Goal: Participate in discussion: Engage in conversation with other users on a specific topic

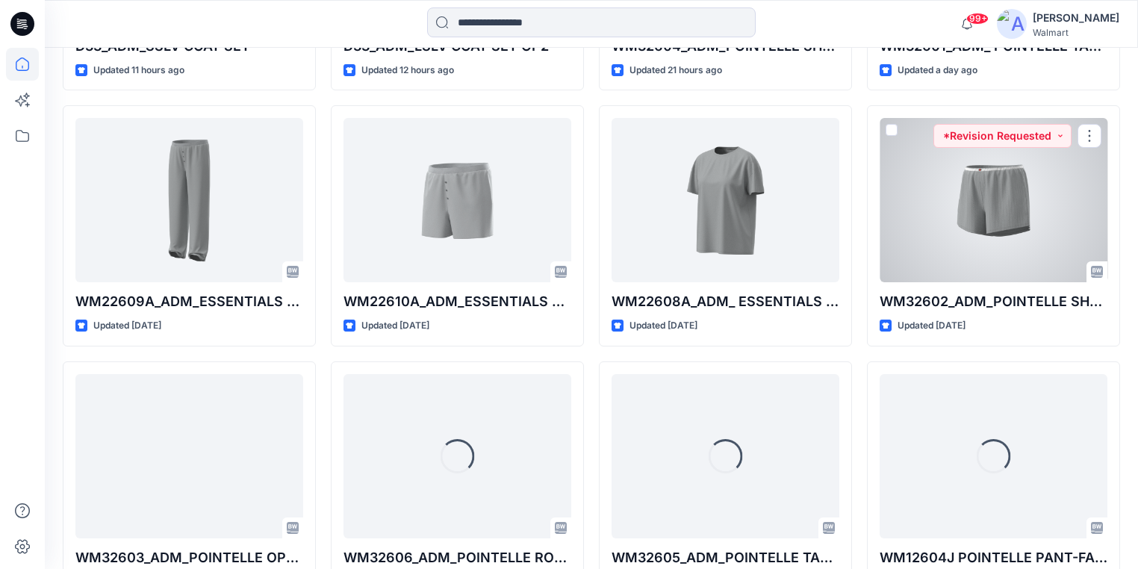
scroll to position [657, 0]
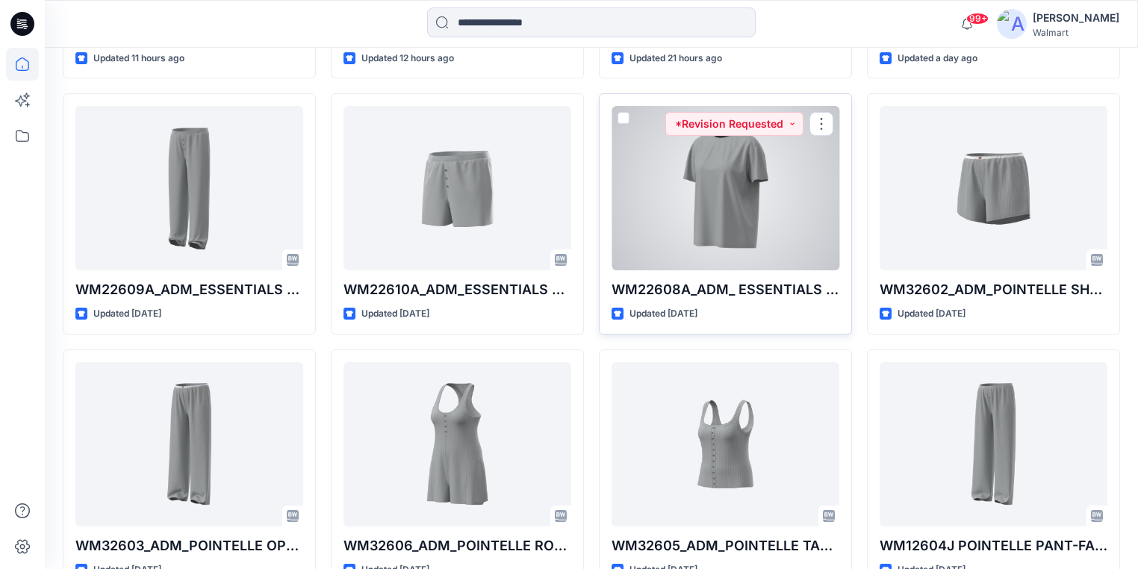
click at [792, 185] on div at bounding box center [726, 188] width 228 height 164
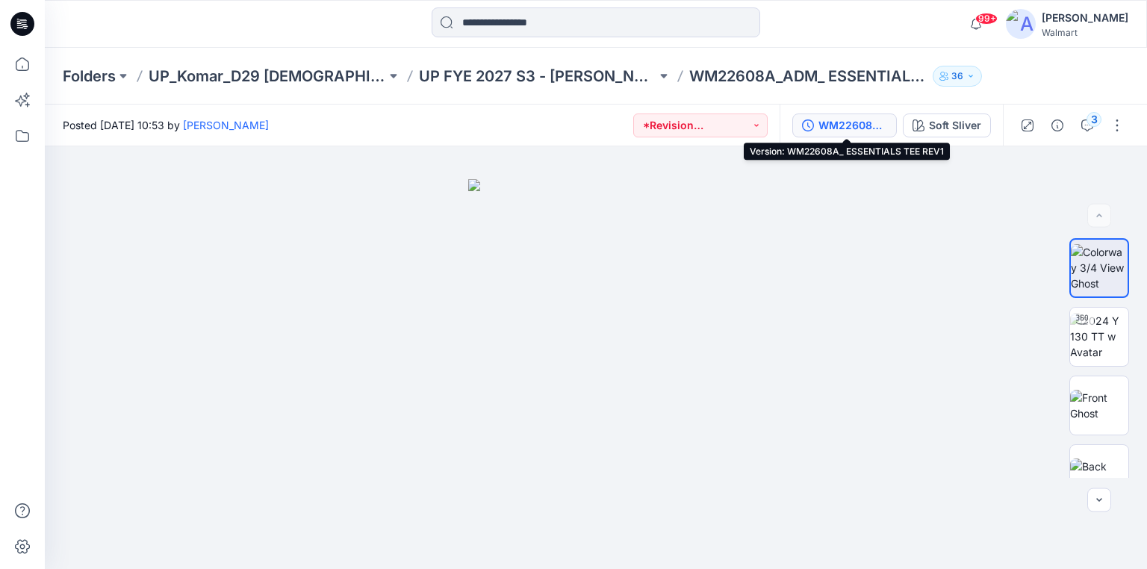
click at [881, 125] on div "WM22608A_ ESSENTIALS TEE REV1" at bounding box center [853, 125] width 69 height 16
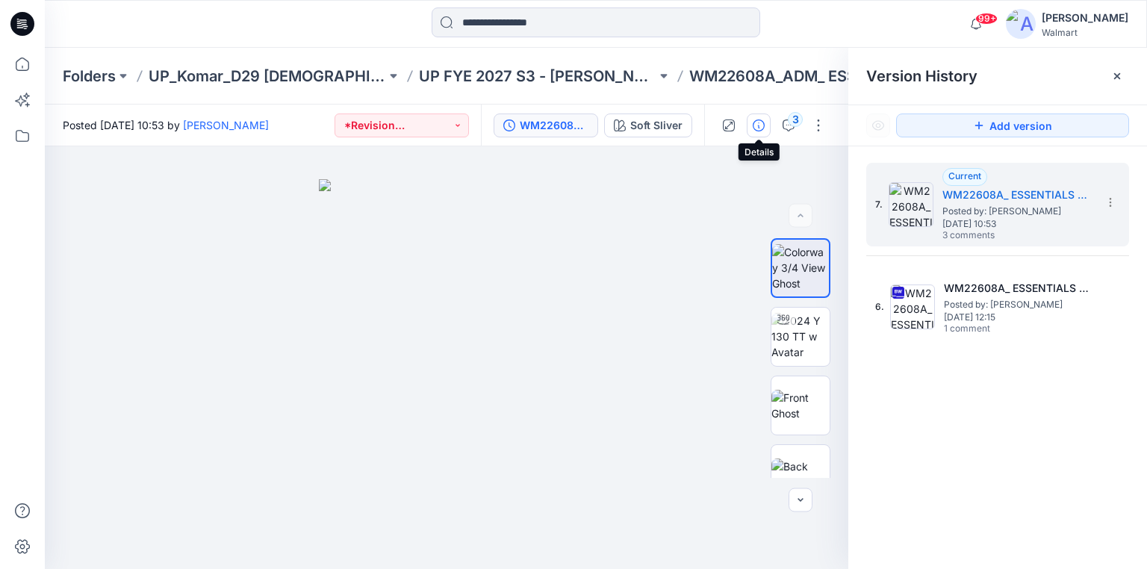
click at [760, 125] on icon "button" at bounding box center [759, 126] width 12 height 12
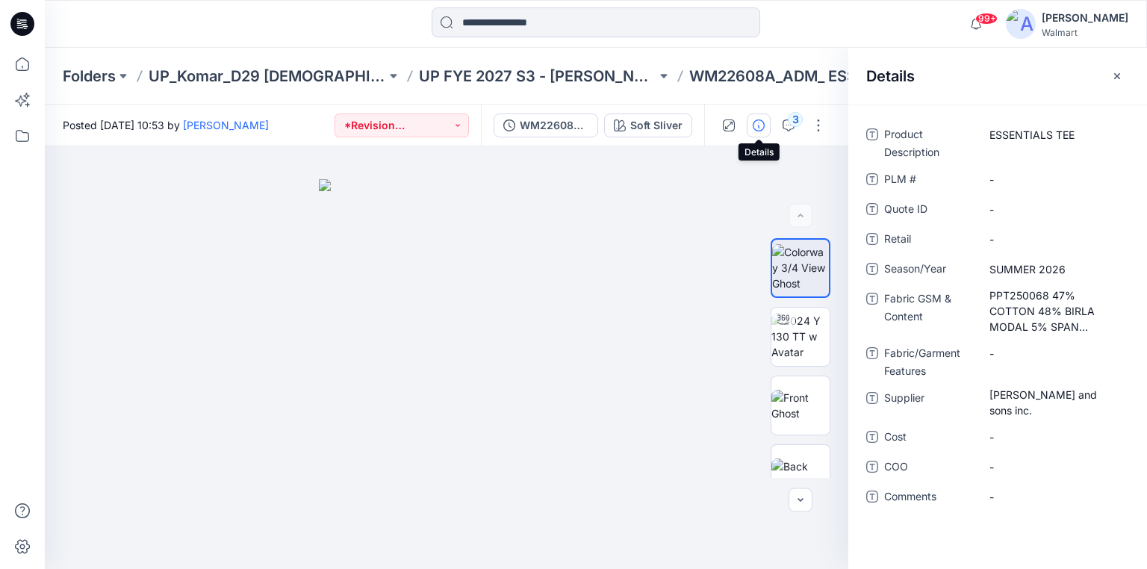
click at [760, 128] on icon "button" at bounding box center [759, 126] width 12 height 12
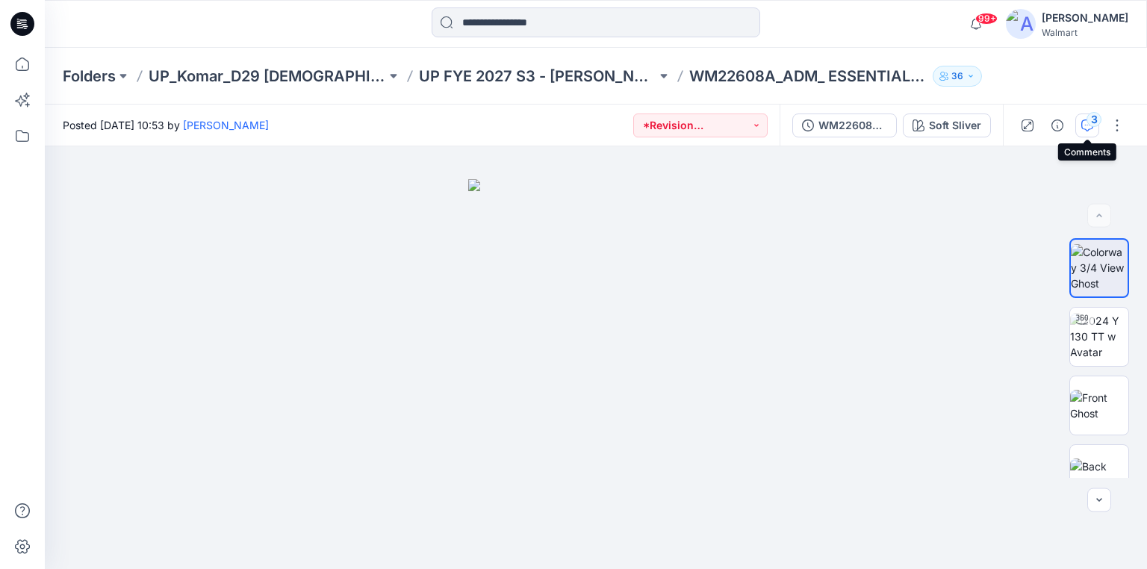
click at [1093, 121] on div "3" at bounding box center [1094, 119] width 15 height 15
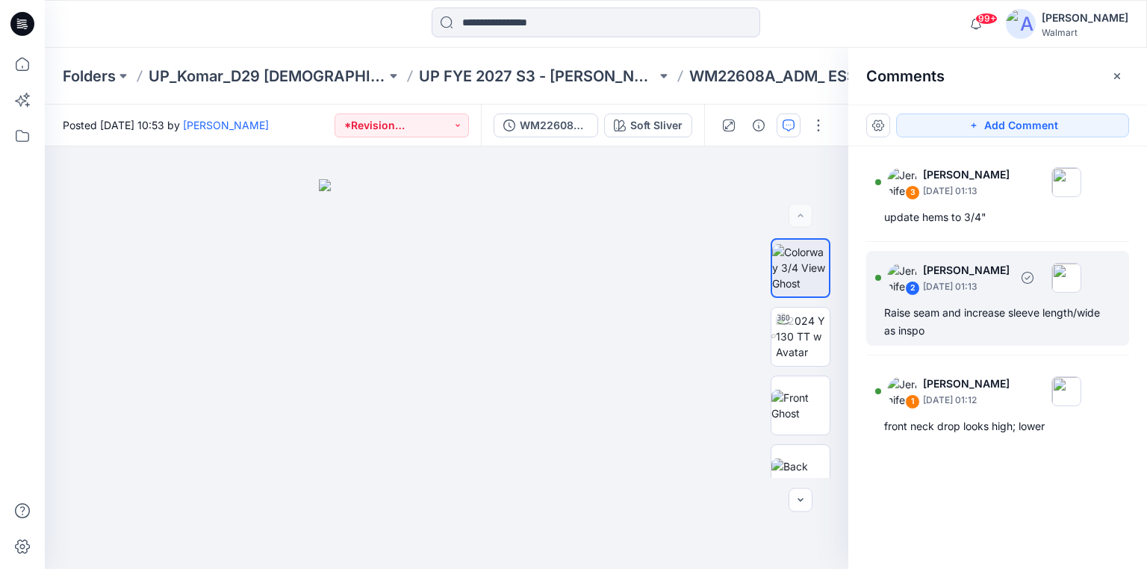
click at [956, 308] on div "Raise seam and increase sleeve length/wide as inspo" at bounding box center [997, 322] width 227 height 36
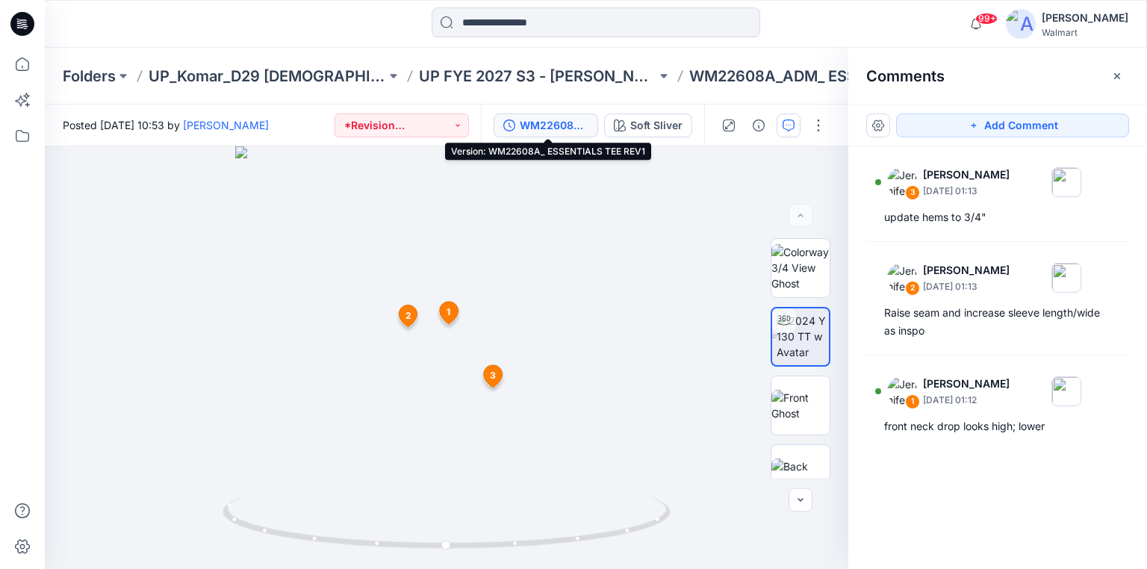
click at [546, 114] on button "WM22608A_ ESSENTIALS TEE REV1" at bounding box center [546, 126] width 105 height 24
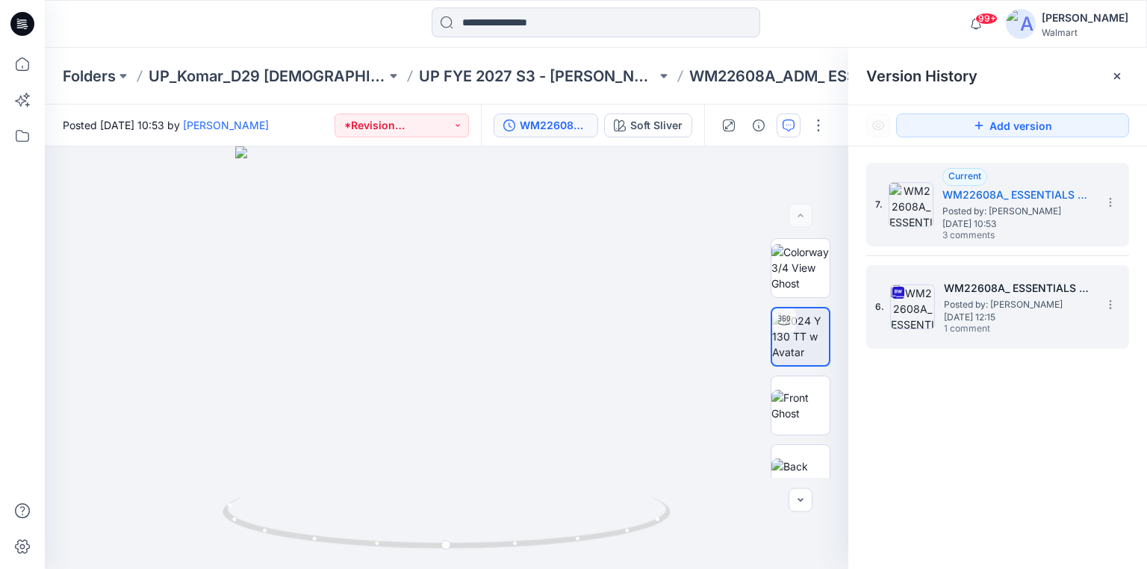
click at [995, 302] on span "Posted by: Sanjeewa Dankoluwa" at bounding box center [1018, 304] width 149 height 15
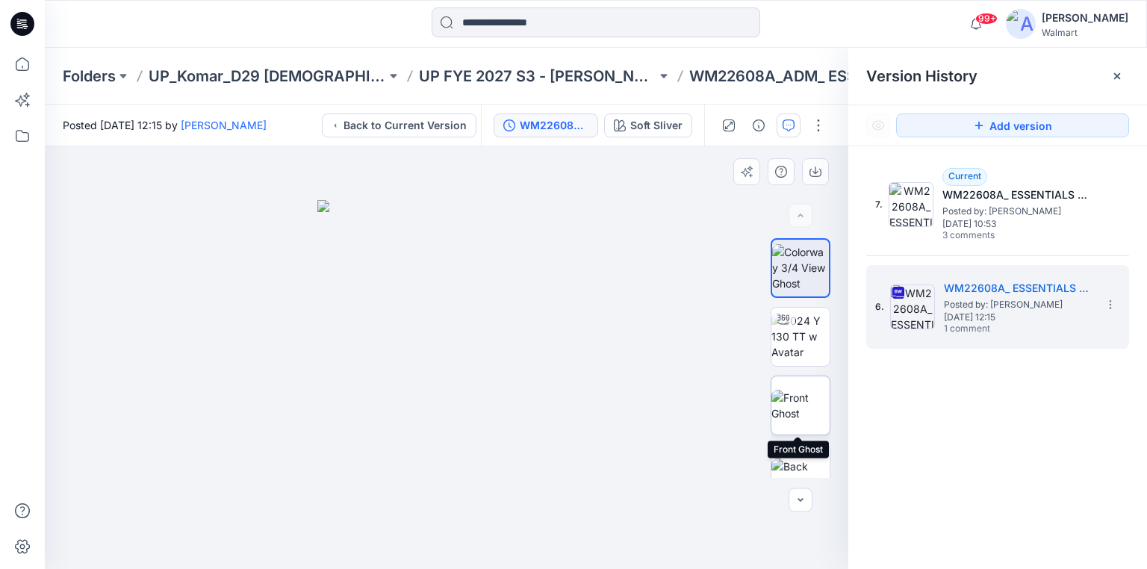
click at [800, 406] on img at bounding box center [801, 405] width 58 height 31
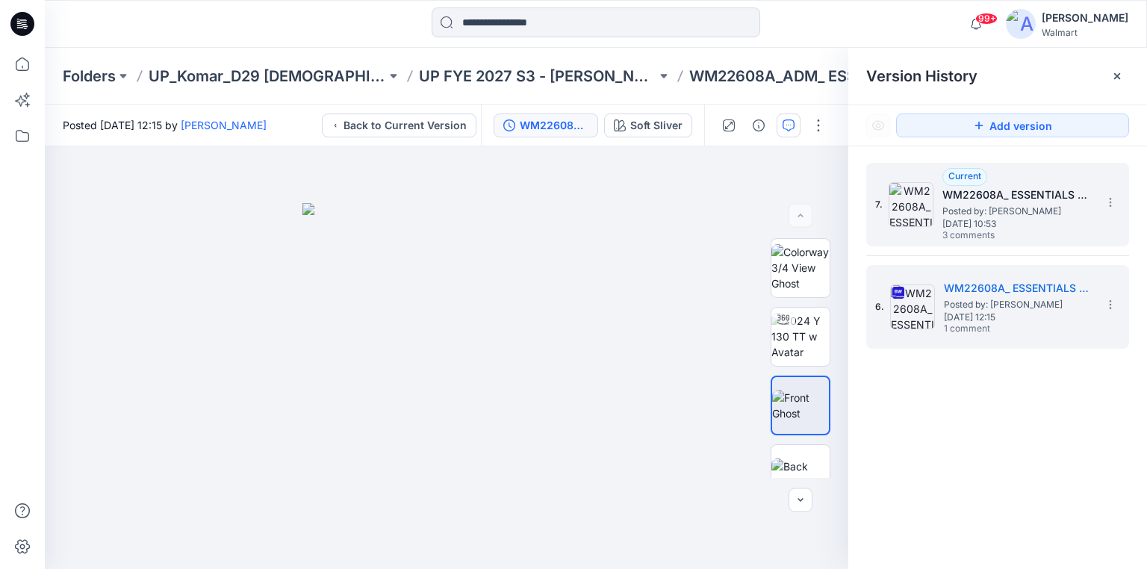
click at [974, 212] on span "Posted by: Sanjeewa Dankoluwa" at bounding box center [1017, 211] width 149 height 15
